Goal: Information Seeking & Learning: Learn about a topic

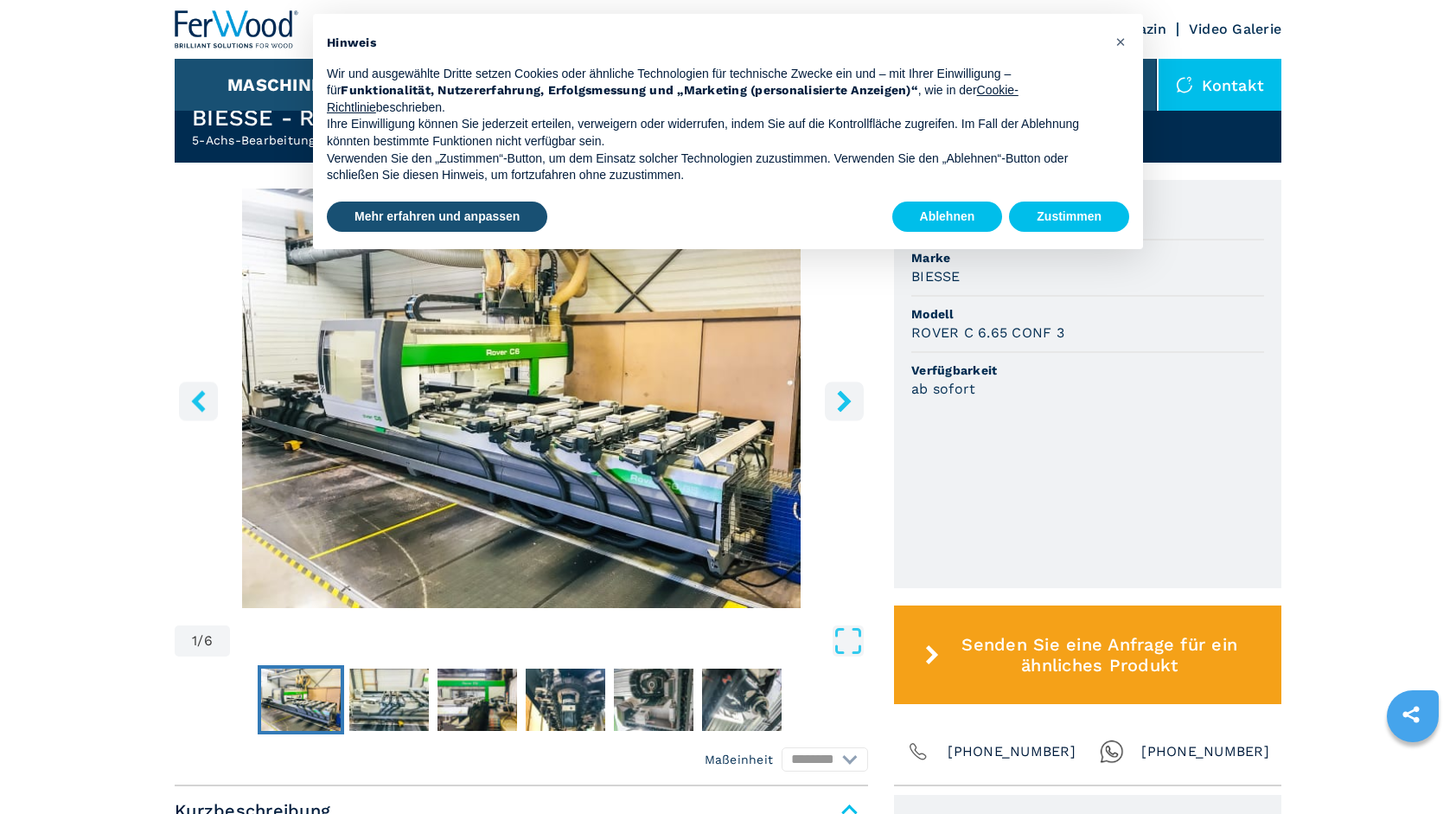
scroll to position [474, 0]
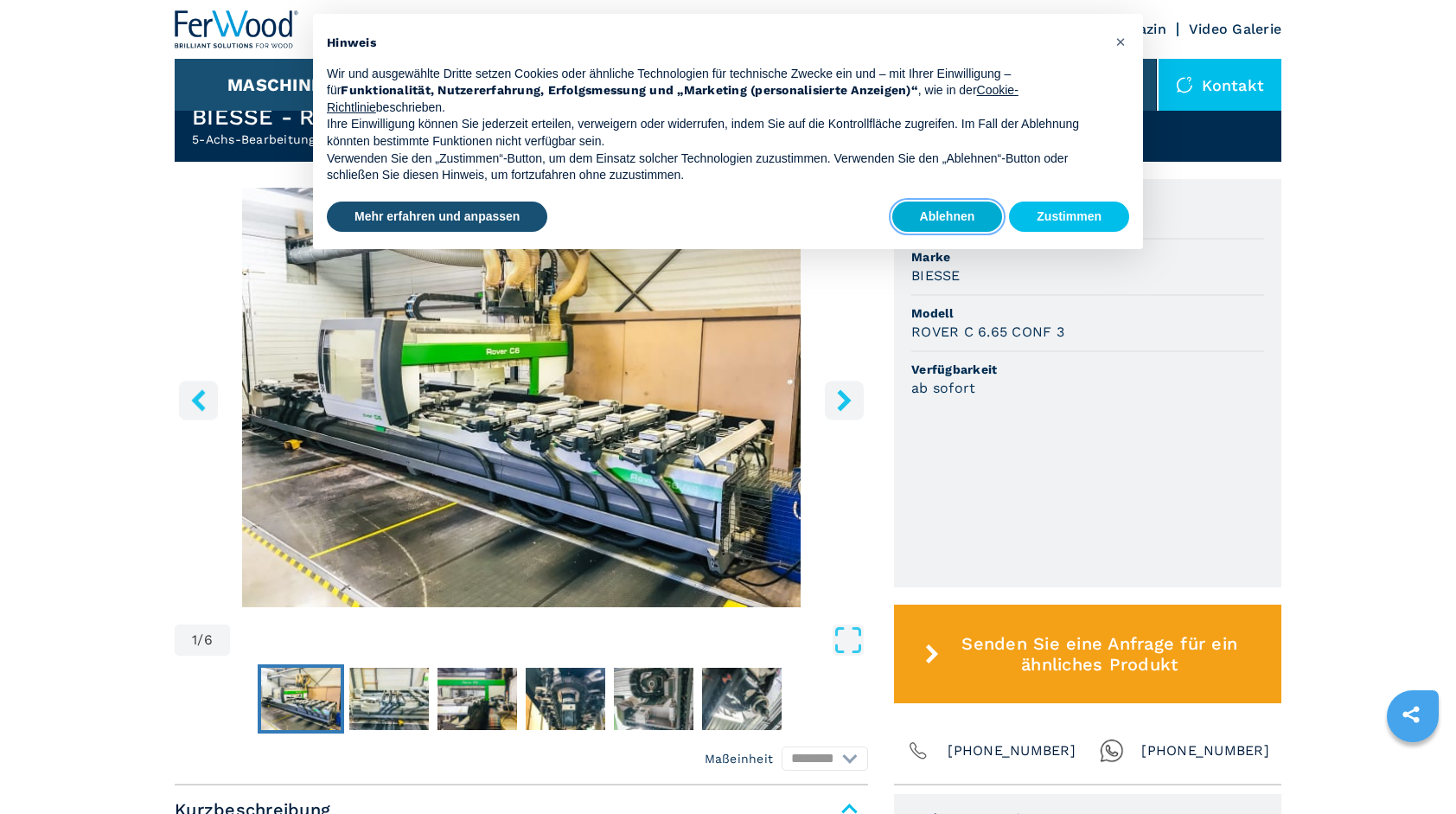
click at [943, 216] on button "Ablehnen" at bounding box center [947, 217] width 110 height 31
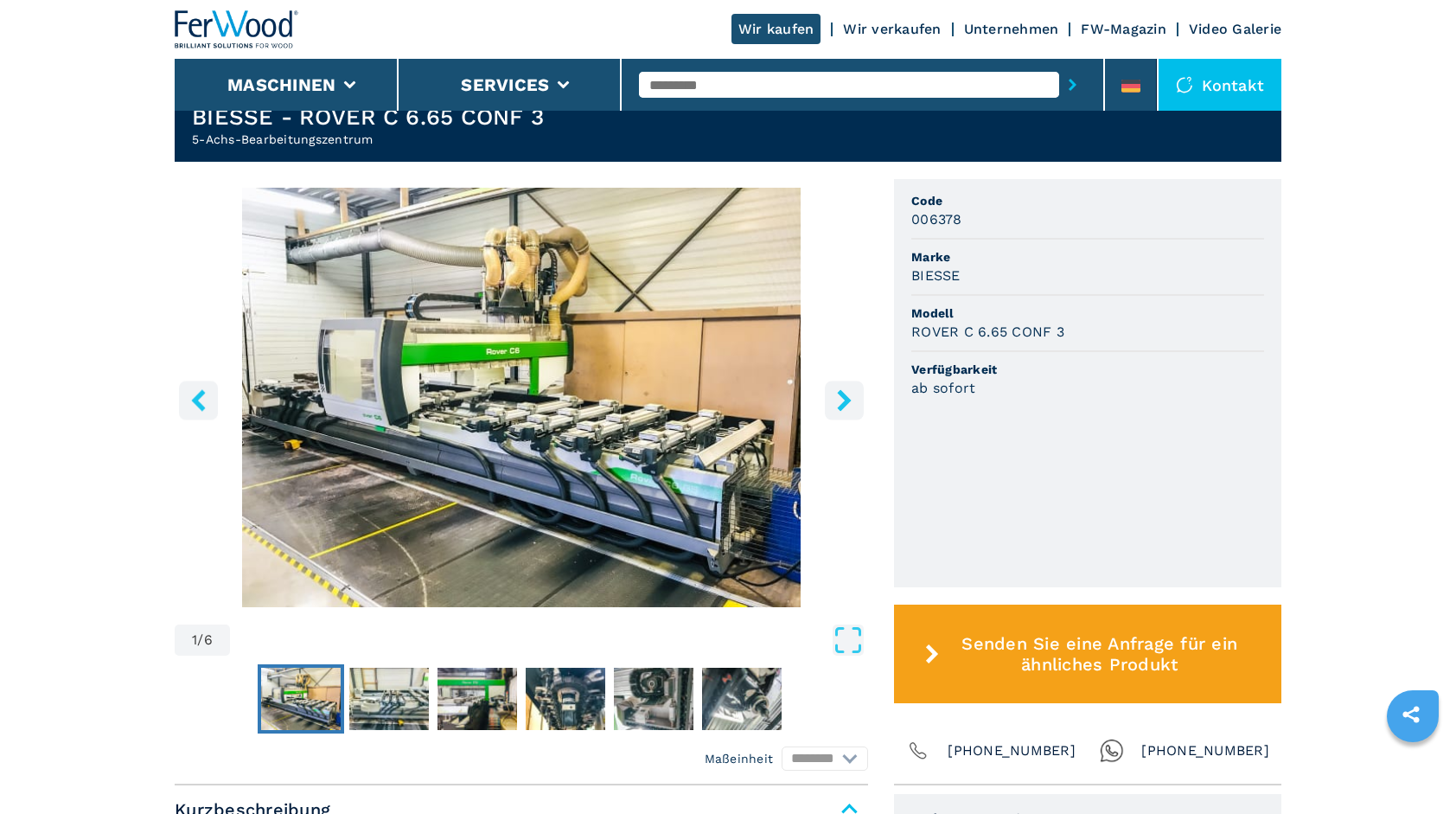
click at [429, 320] on img "Go to Slide 1" at bounding box center [521, 397] width 693 height 419
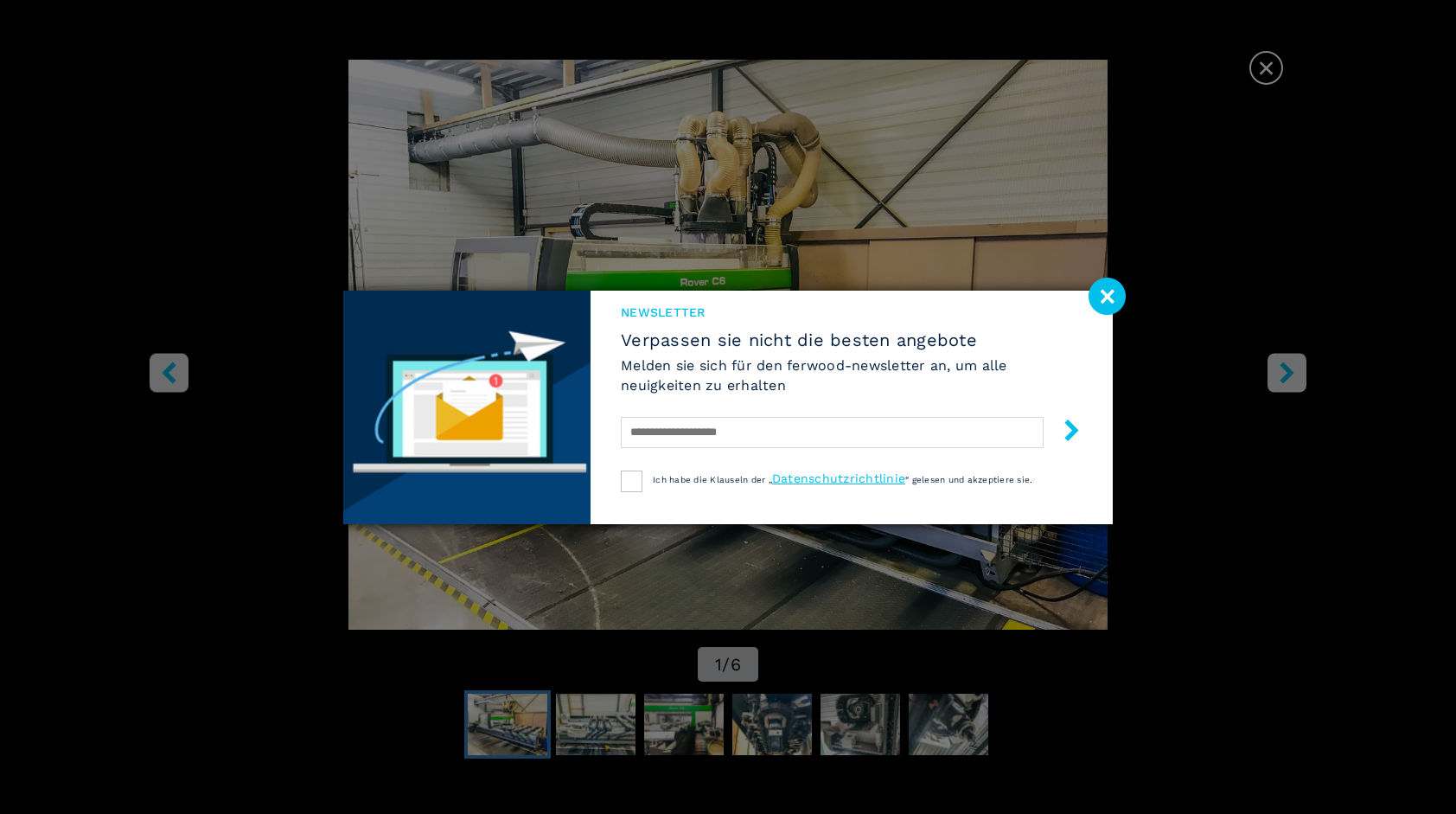
click at [1107, 300] on image at bounding box center [1107, 296] width 37 height 37
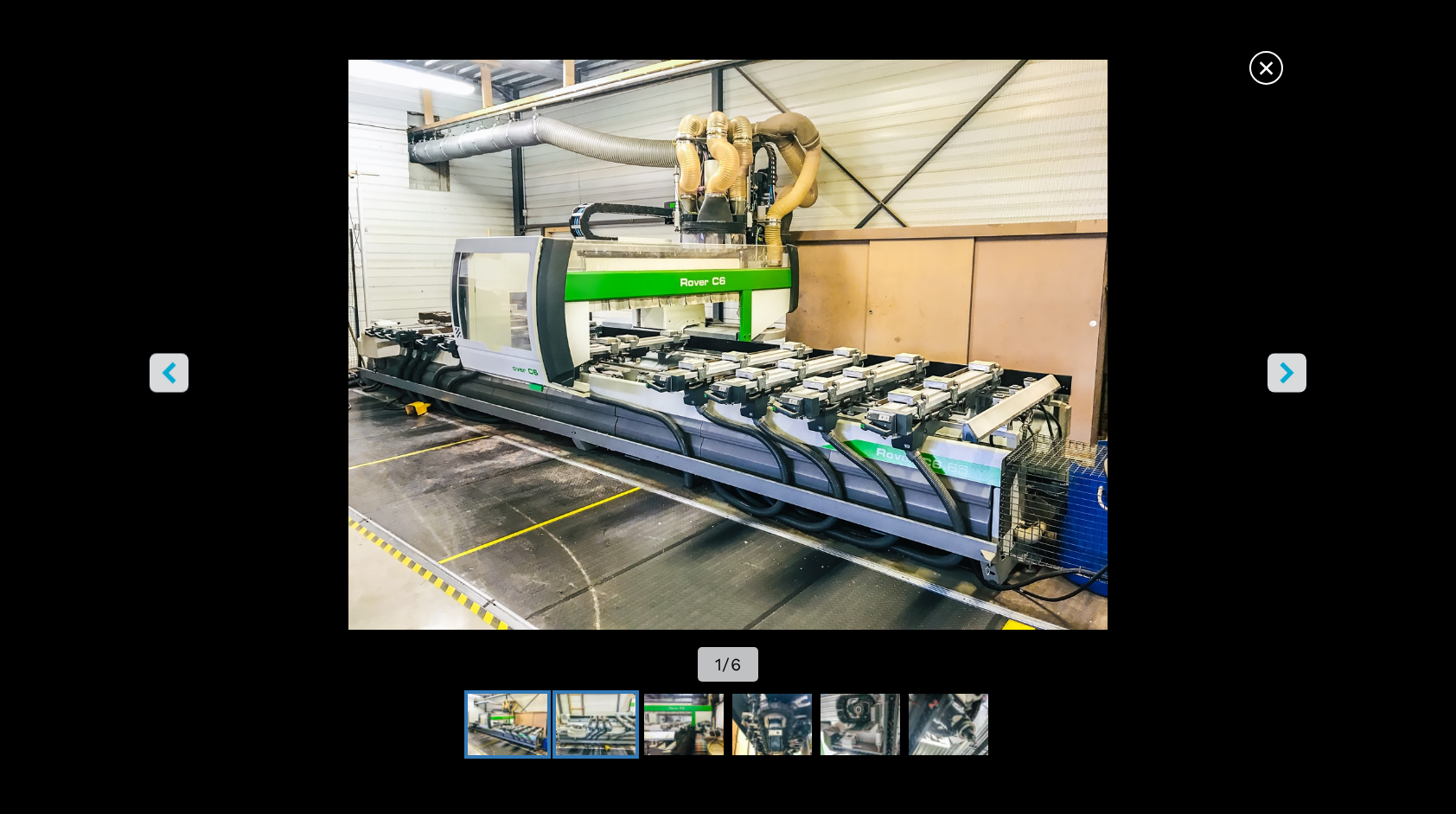
click at [610, 721] on img "Go to Slide 2" at bounding box center [596, 724] width 80 height 62
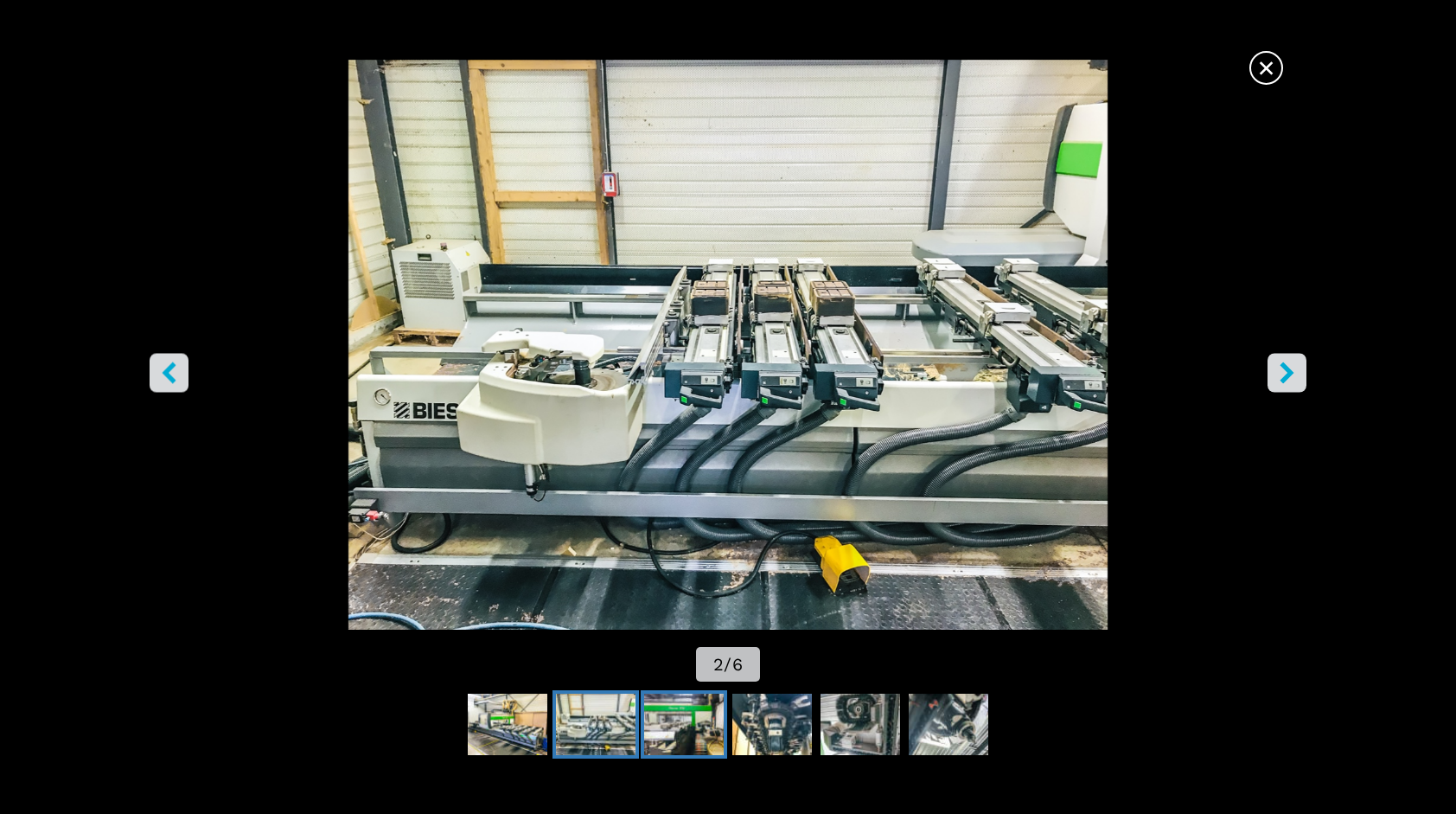
click at [673, 733] on img "Go to Slide 3" at bounding box center [685, 724] width 80 height 62
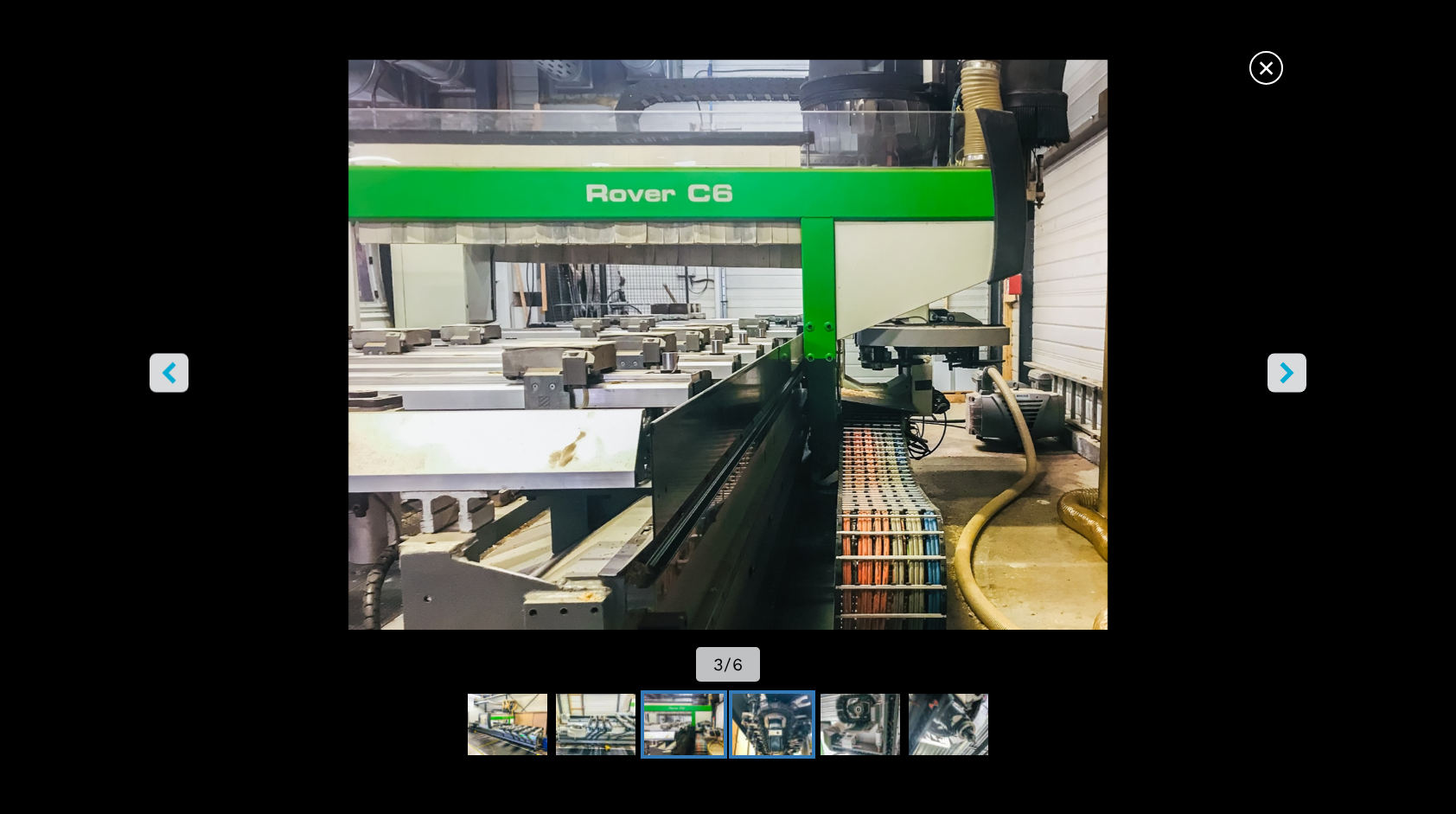
click at [765, 720] on img "Go to Slide 4" at bounding box center [772, 724] width 80 height 62
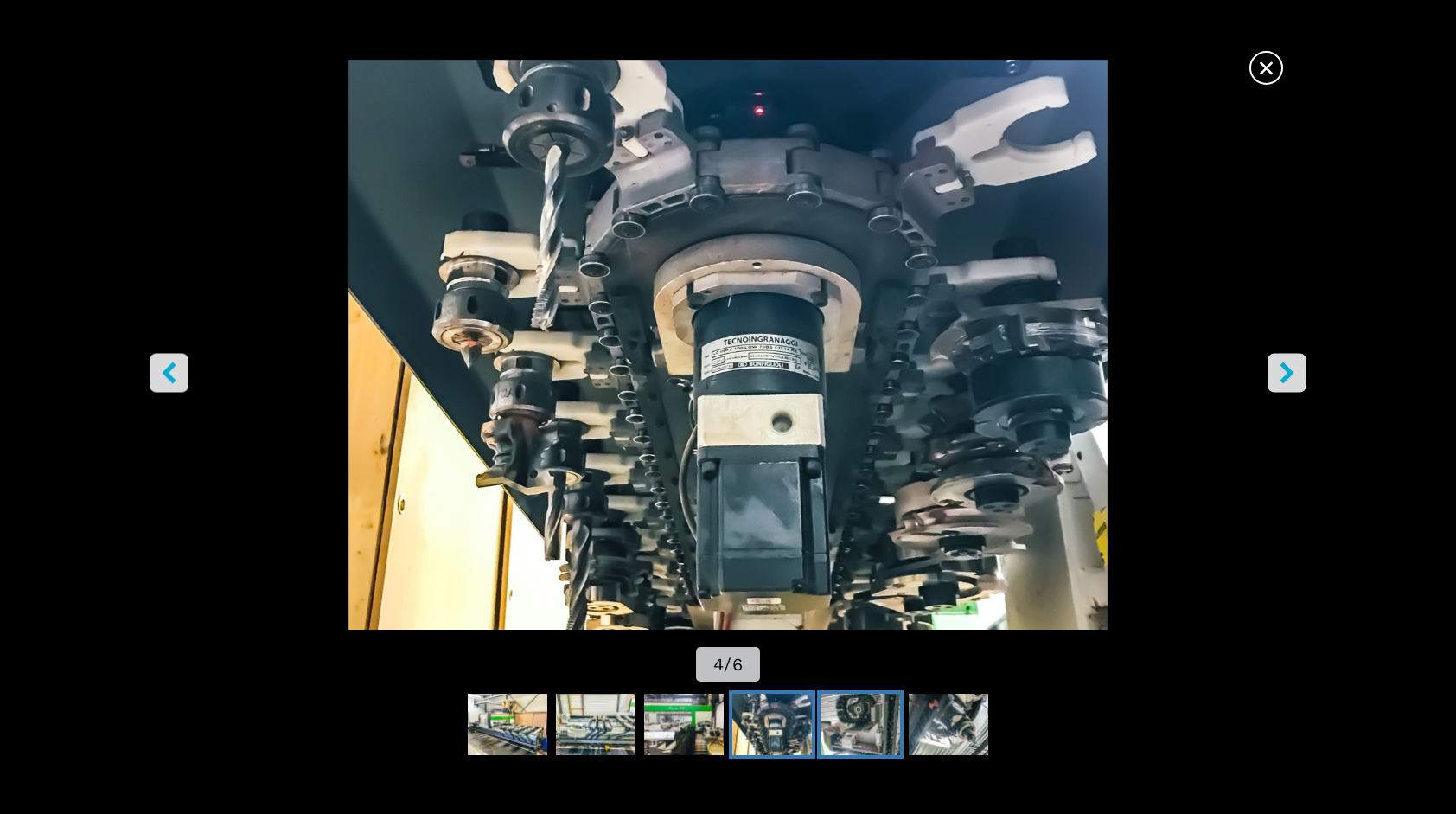
click at [869, 714] on img "Go to Slide 5" at bounding box center [861, 724] width 80 height 62
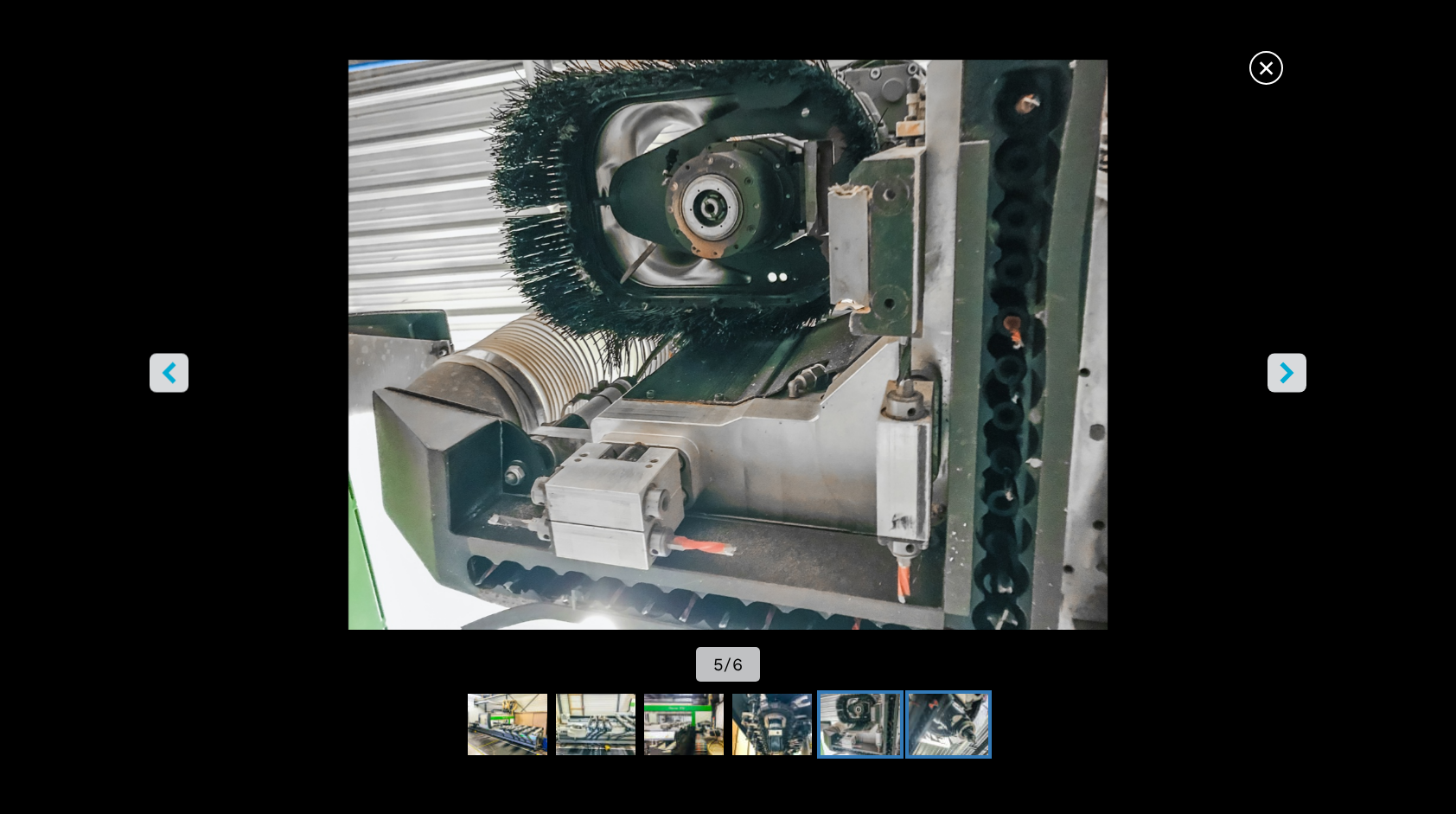
click at [958, 692] on button "Go to Slide 6" at bounding box center [948, 725] width 87 height 69
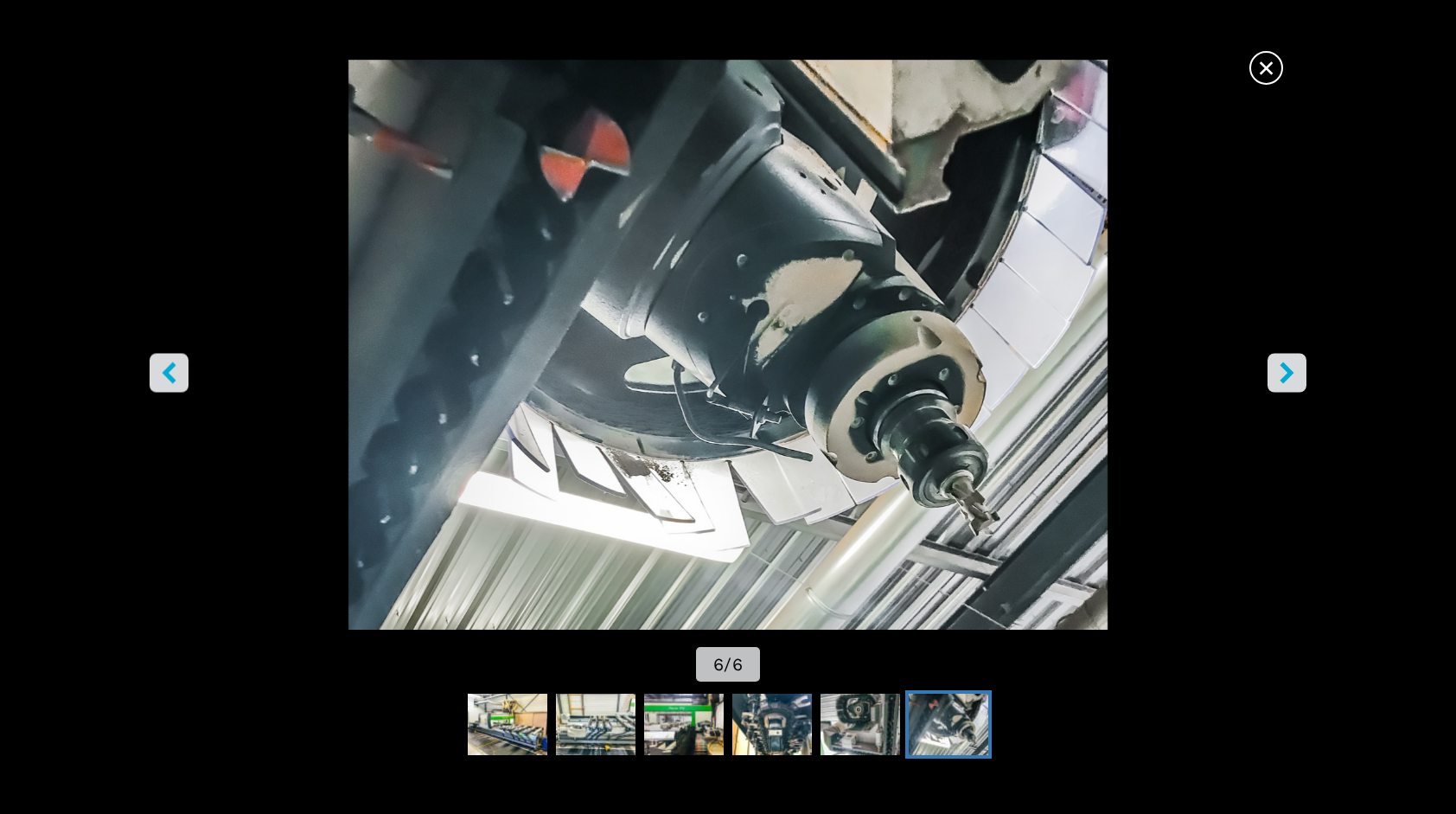
click at [1277, 64] on span "×" at bounding box center [1267, 65] width 30 height 30
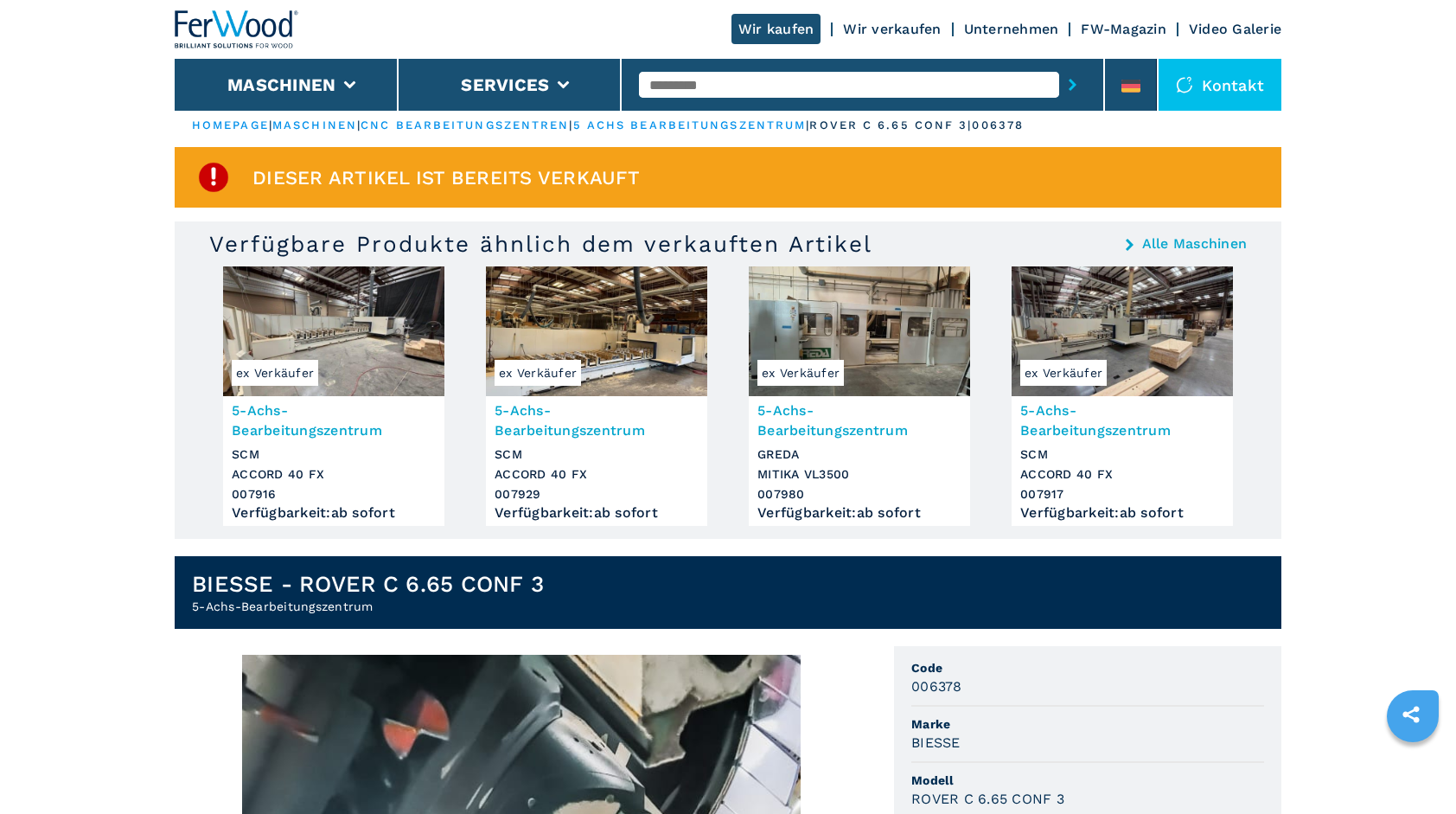
scroll to position [0, 0]
